Goal: Task Accomplishment & Management: Manage account settings

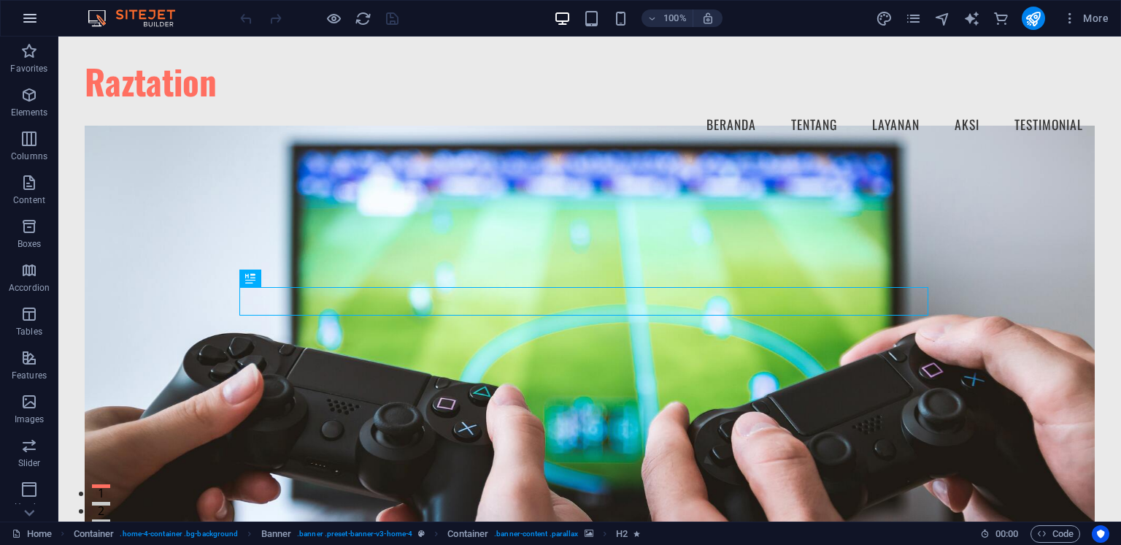
click at [39, 16] on button "button" at bounding box center [29, 18] width 35 height 35
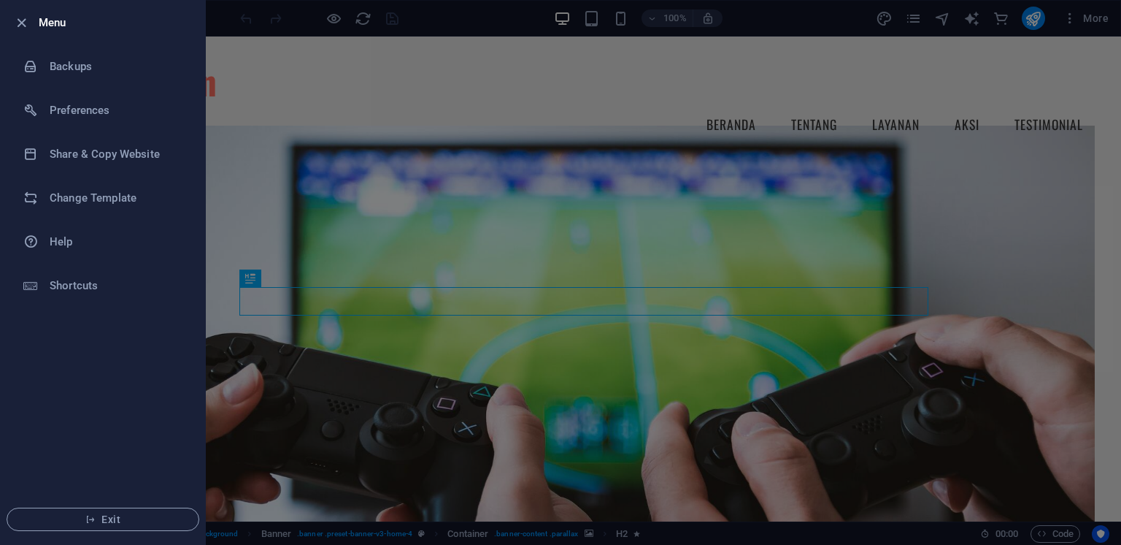
click at [302, 102] on div at bounding box center [560, 272] width 1121 height 545
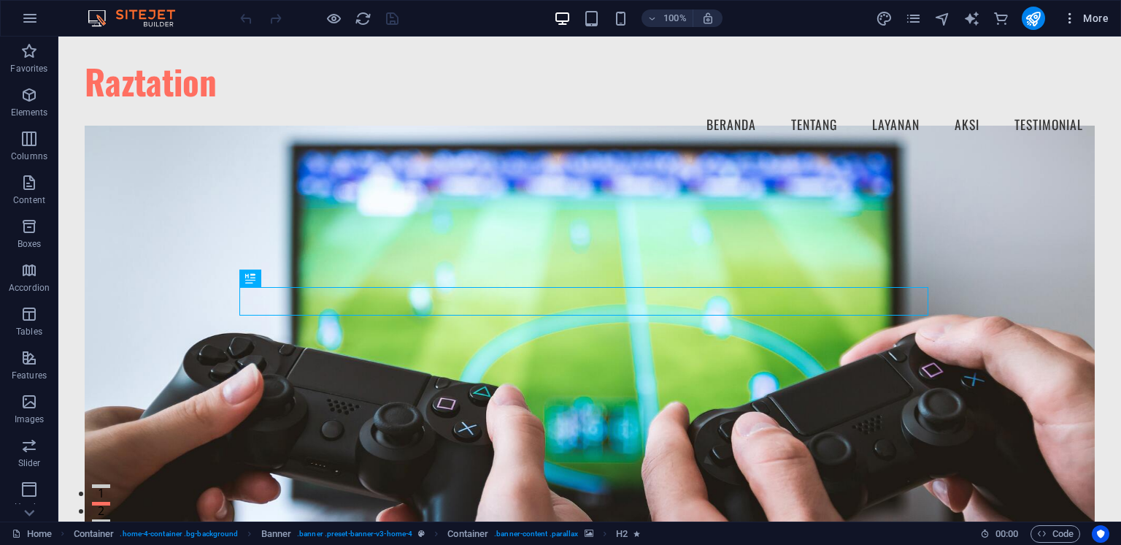
click at [1089, 22] on span "More" at bounding box center [1086, 18] width 46 height 15
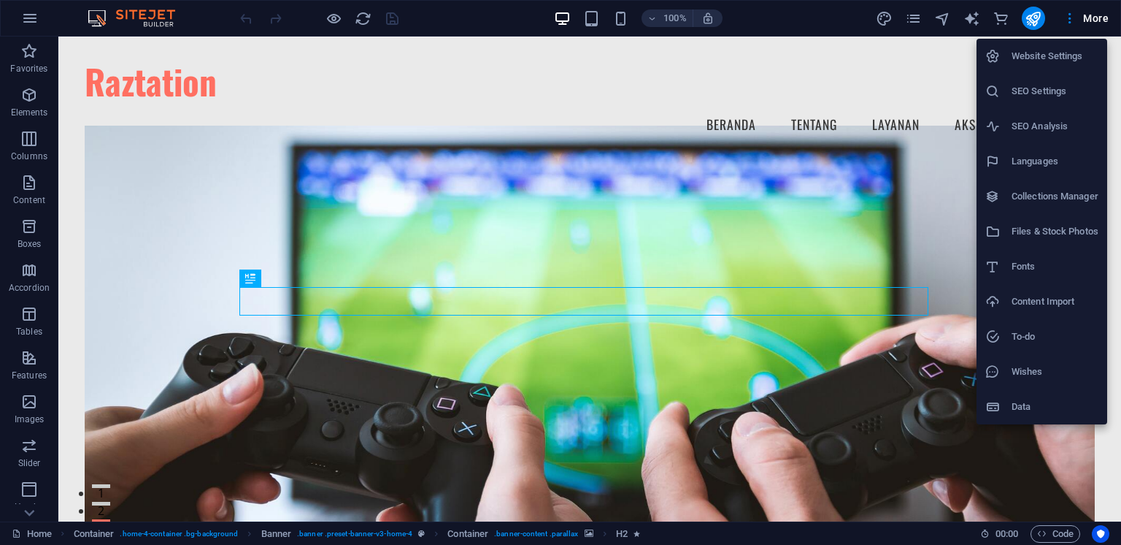
click at [1042, 104] on li "SEO Settings" at bounding box center [1042, 91] width 131 height 35
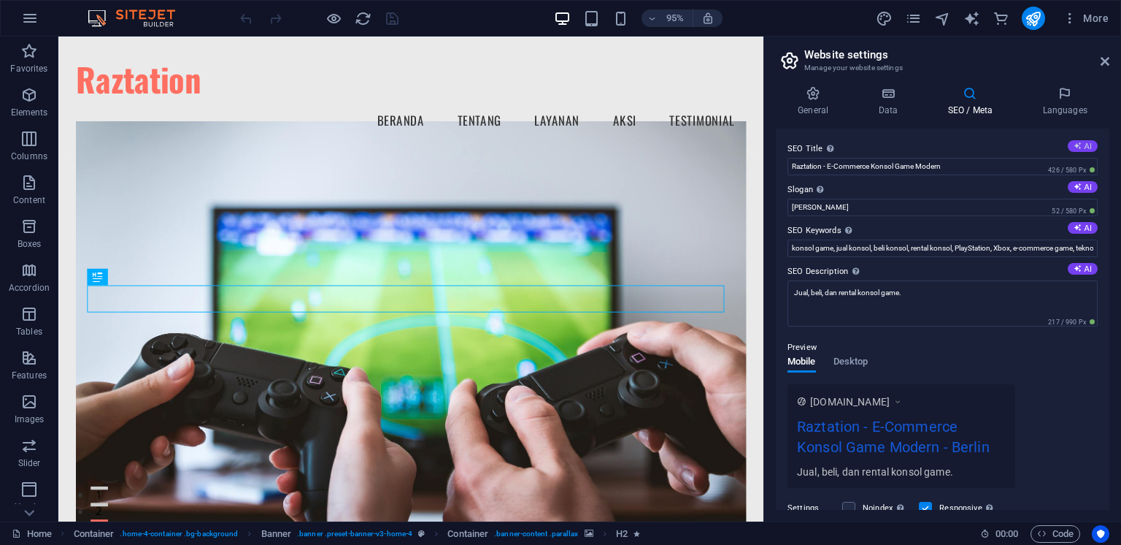
click at [1078, 146] on icon at bounding box center [1078, 146] width 8 height 8
click at [1083, 185] on button "AI" at bounding box center [1083, 187] width 30 height 12
type input "Game Console Hub: Buy, Sell, Rent"
click at [1080, 226] on button "AI" at bounding box center [1083, 228] width 30 height 12
click at [1080, 272] on button "AI" at bounding box center [1083, 269] width 30 height 12
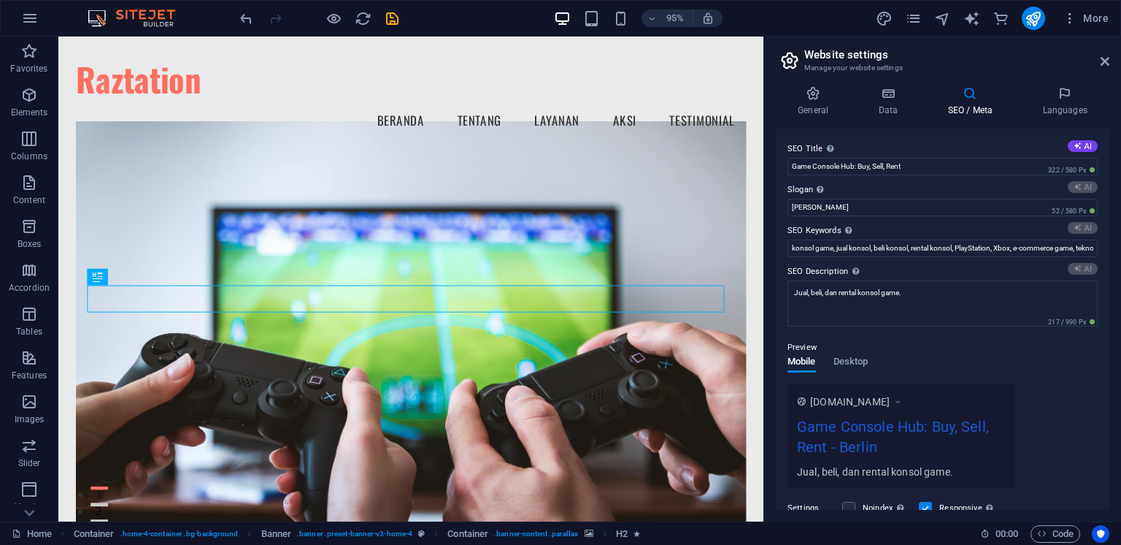
type input "Game Better: Buy, Sell, Rent at Your Convenience!"
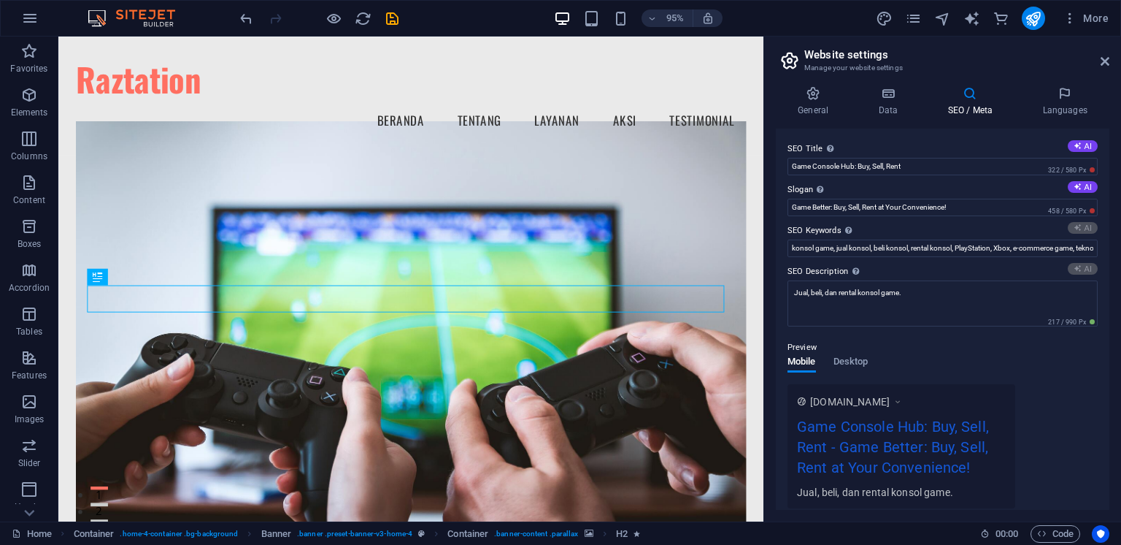
type input "game console rental, buy sell game consoles, gaming accessories store, PS5 and …"
type textarea "Discover Raztation: Your one-stop shop for buying, selling, and renting gaming …"
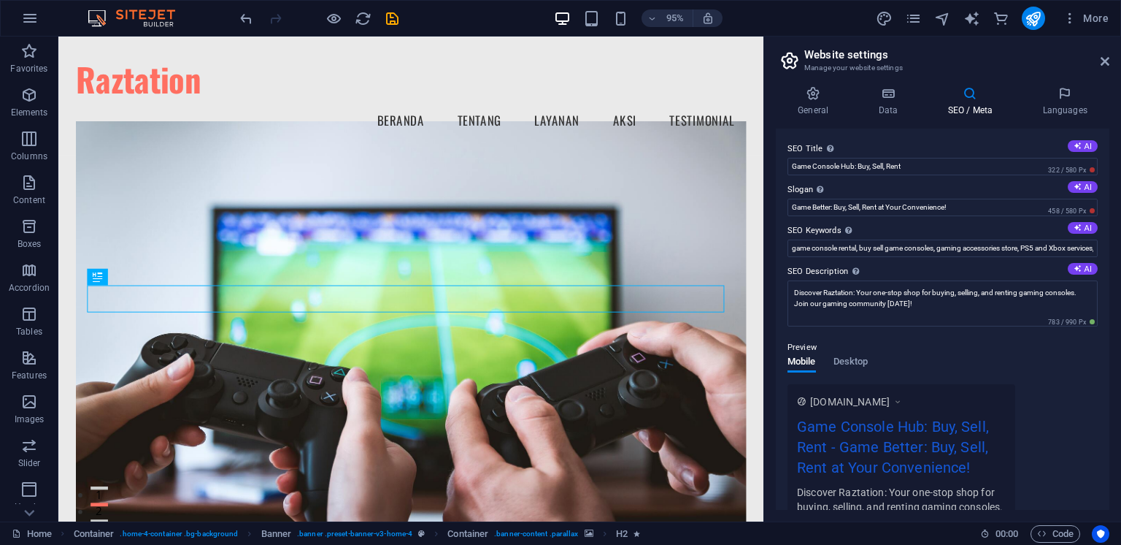
scroll to position [225, 0]
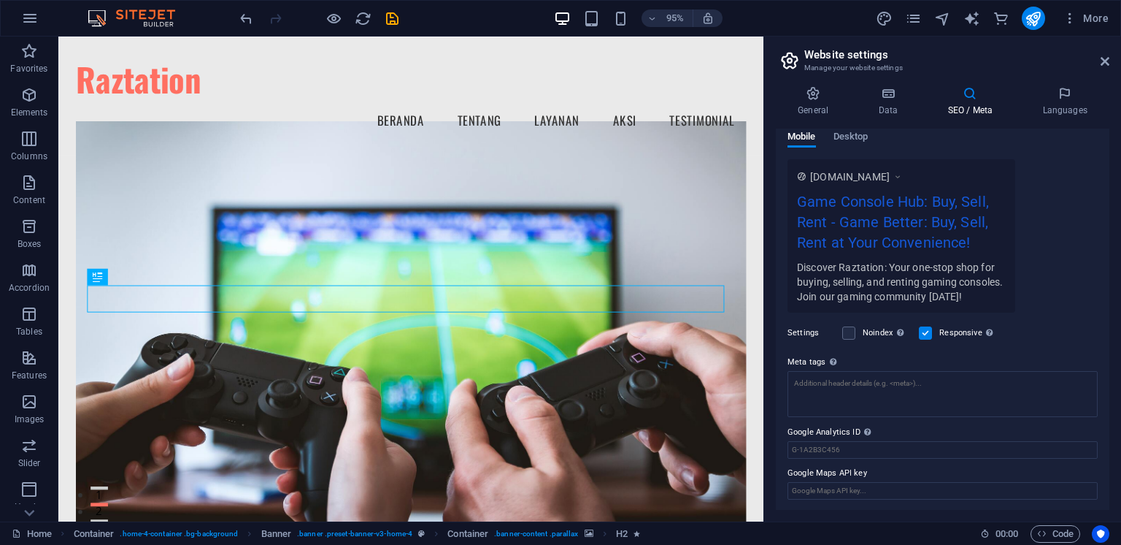
click at [859, 334] on div "Noindex Instruct search engines to exclude this website from search results." at bounding box center [874, 333] width 65 height 18
click at [848, 331] on label at bounding box center [848, 332] width 13 height 13
click at [0, 0] on input "Noindex Instruct search engines to exclude this website from search results." at bounding box center [0, 0] width 0 height 0
click at [845, 332] on label at bounding box center [848, 332] width 13 height 13
click at [0, 0] on input "Noindex Instruct search engines to exclude this website from search results." at bounding box center [0, 0] width 0 height 0
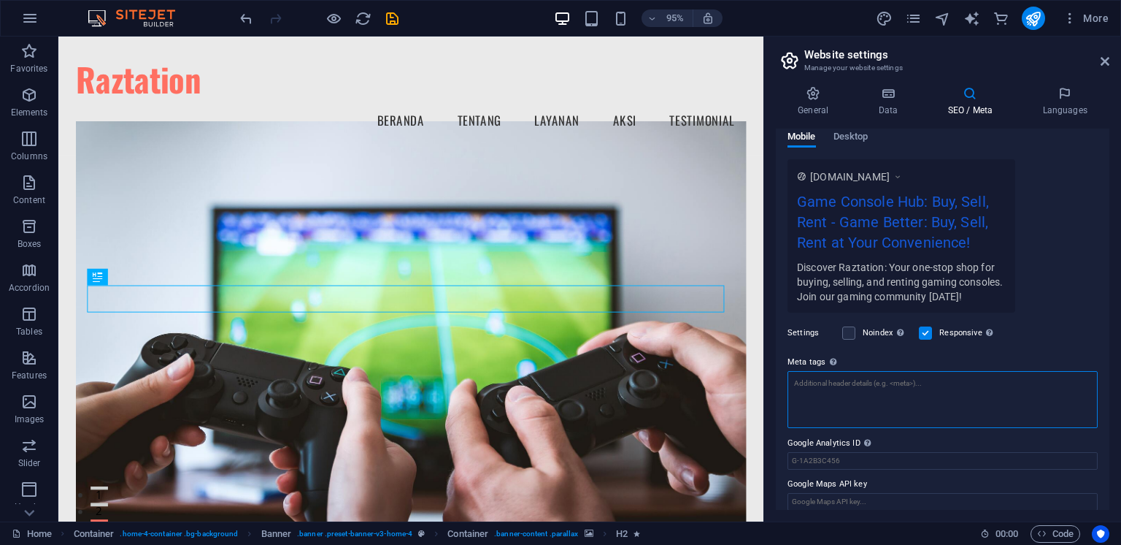
click at [862, 388] on textarea "Meta tags Enter HTML code here that will be placed inside the tags of your webs…" at bounding box center [943, 399] width 310 height 57
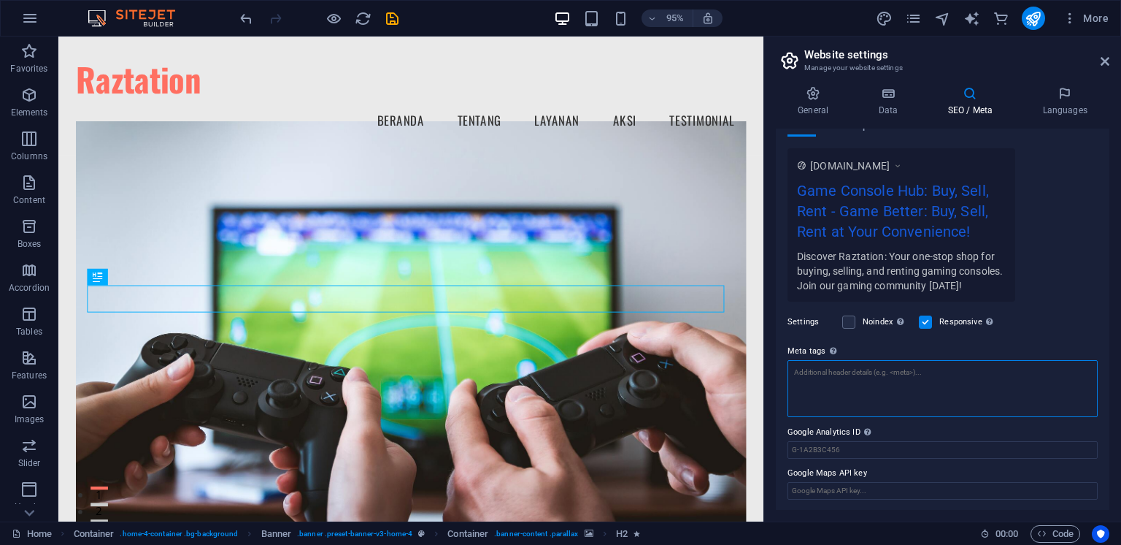
scroll to position [0, 0]
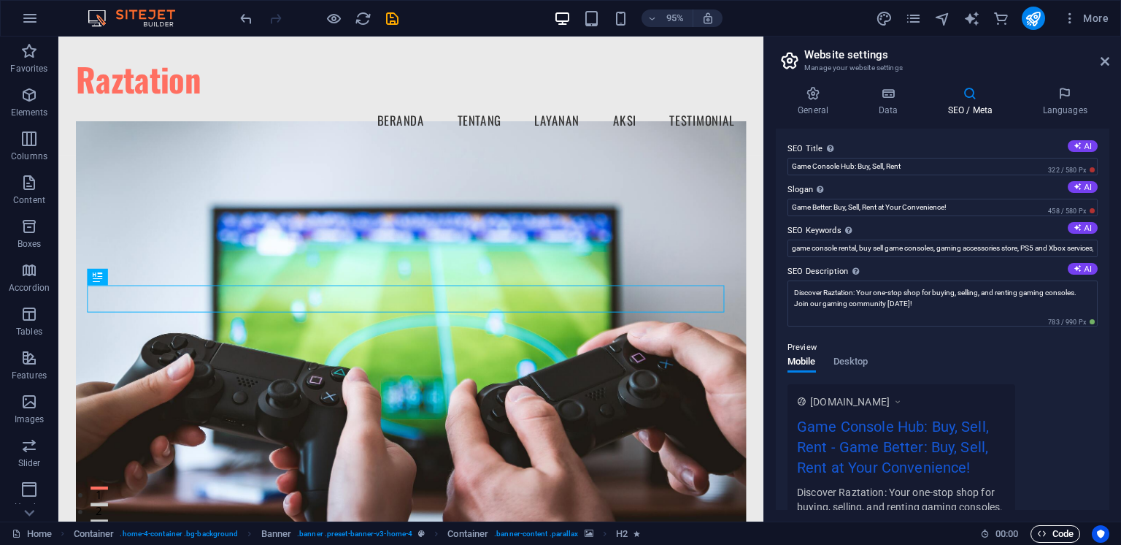
click at [1059, 525] on span "Code" at bounding box center [1055, 534] width 37 height 18
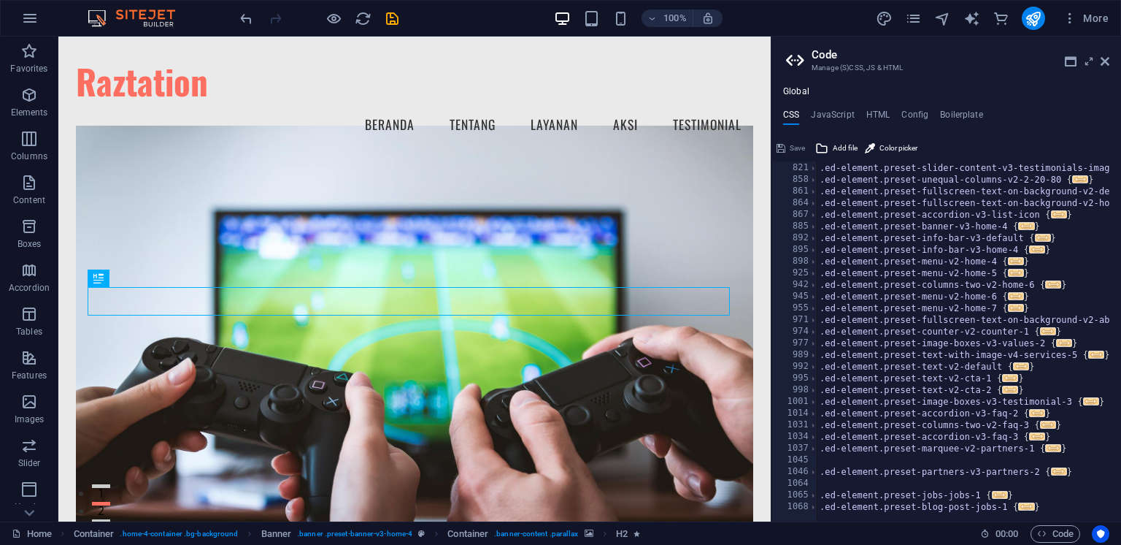
scroll to position [1018, 0]
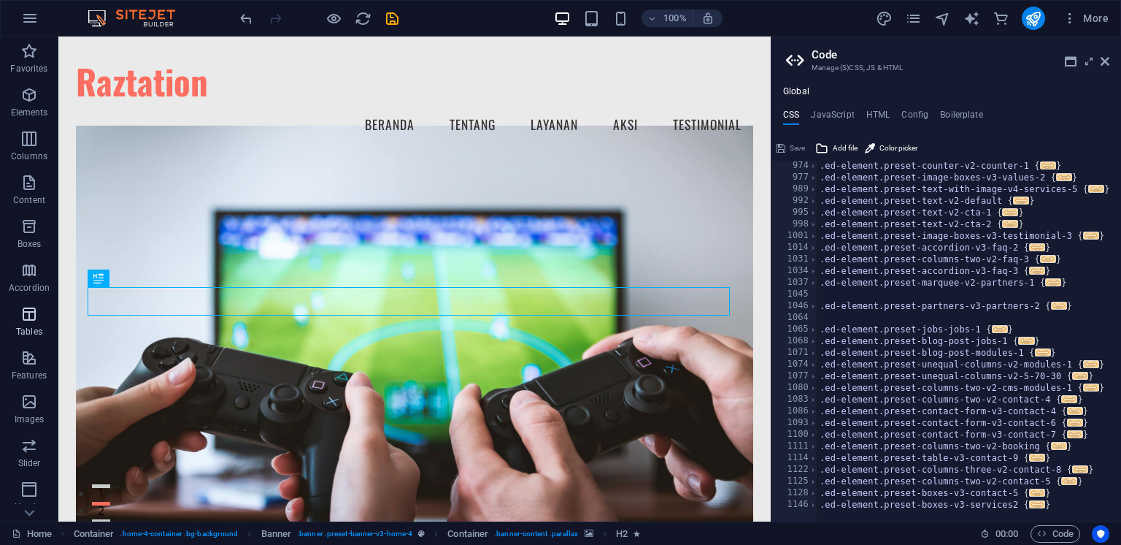
click at [32, 322] on icon "button" at bounding box center [29, 314] width 18 height 18
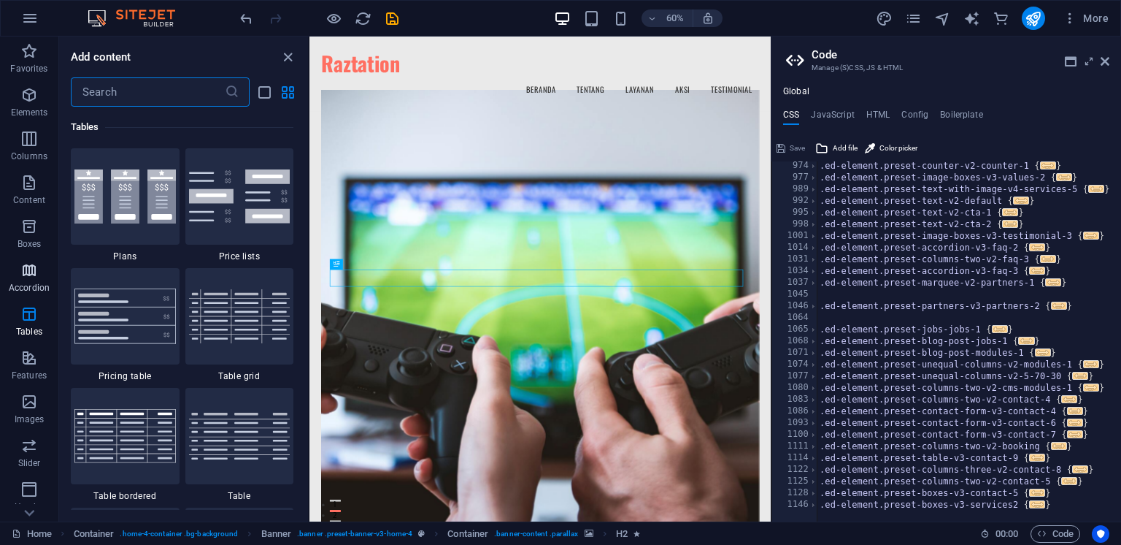
scroll to position [216, 0]
click at [36, 410] on icon "button" at bounding box center [29, 405] width 18 height 18
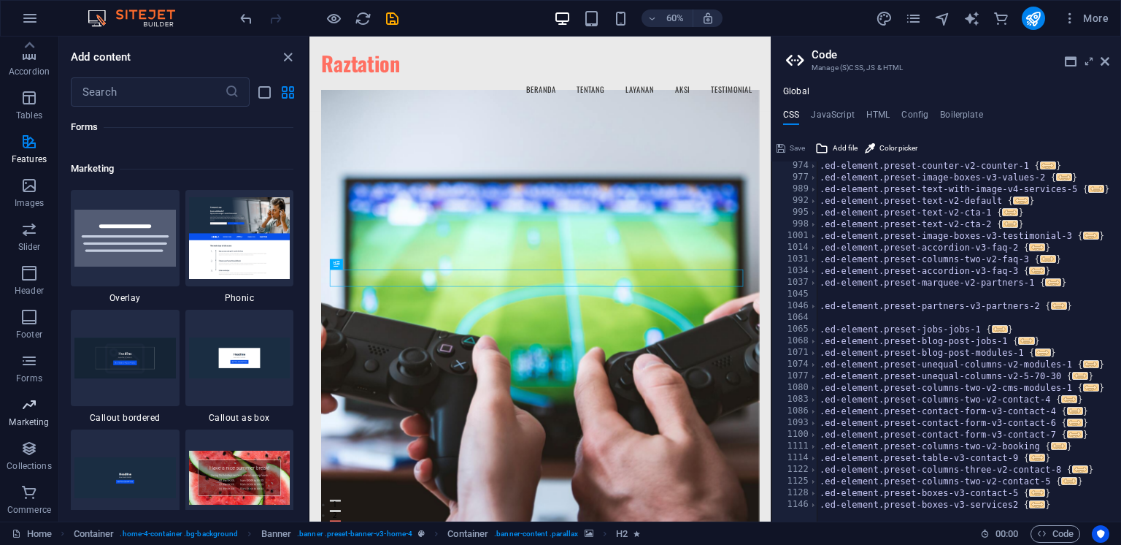
scroll to position [11892, 0]
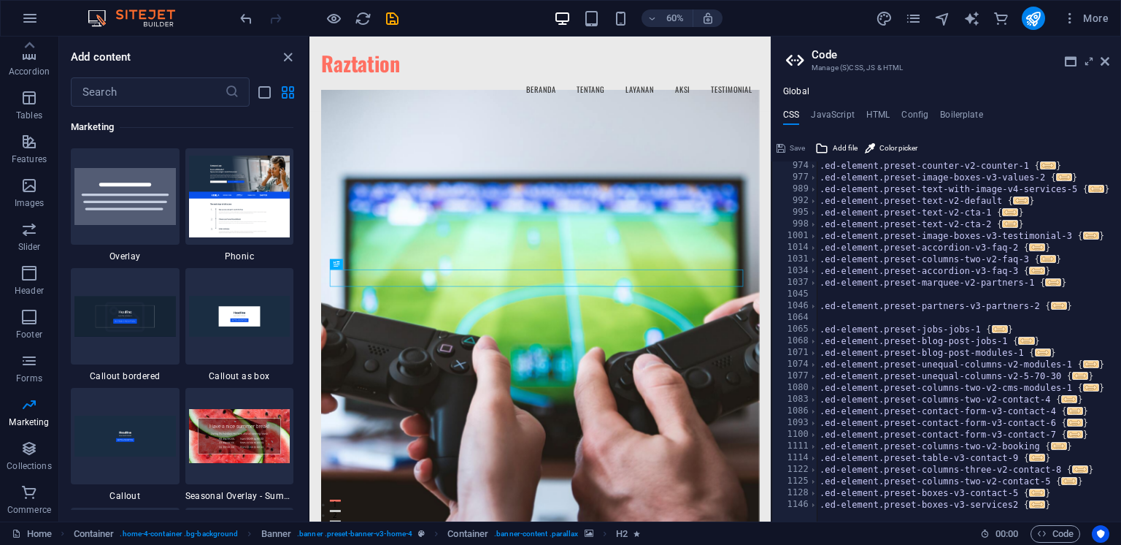
click at [1099, 61] on h2 "Code" at bounding box center [961, 54] width 298 height 13
click at [1107, 61] on icon at bounding box center [1105, 61] width 9 height 12
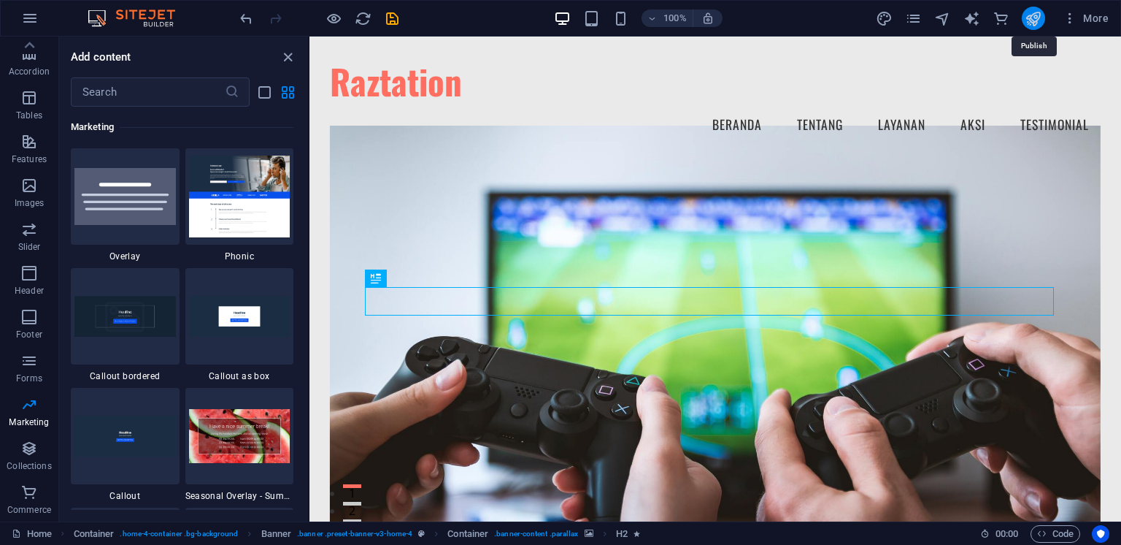
click at [1037, 25] on icon "publish" at bounding box center [1033, 18] width 17 height 17
